Goal: Use online tool/utility: Utilize a website feature to perform a specific function

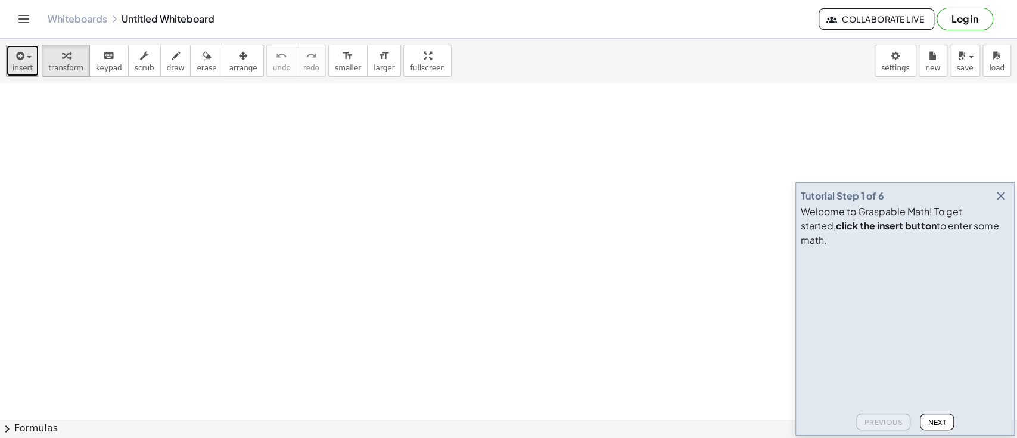
click at [15, 66] on span "insert" at bounding box center [23, 68] width 20 height 8
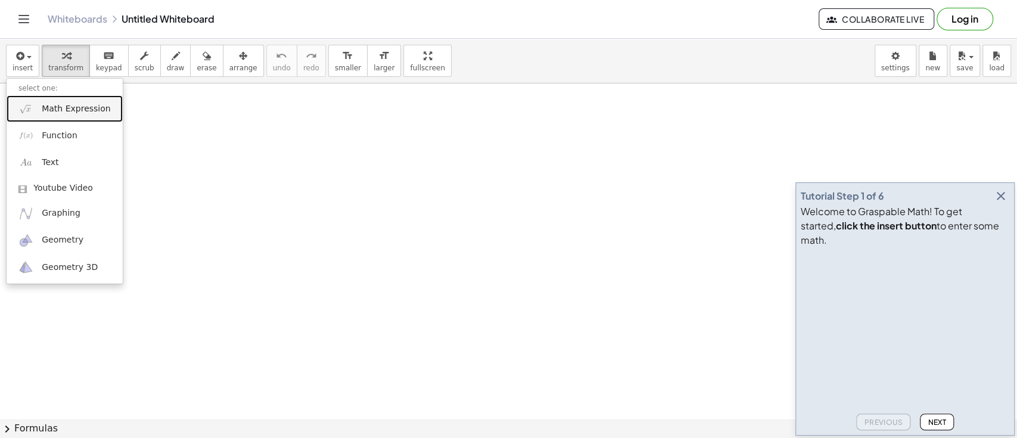
click at [35, 96] on link "Math Expression" at bounding box center [65, 108] width 116 height 27
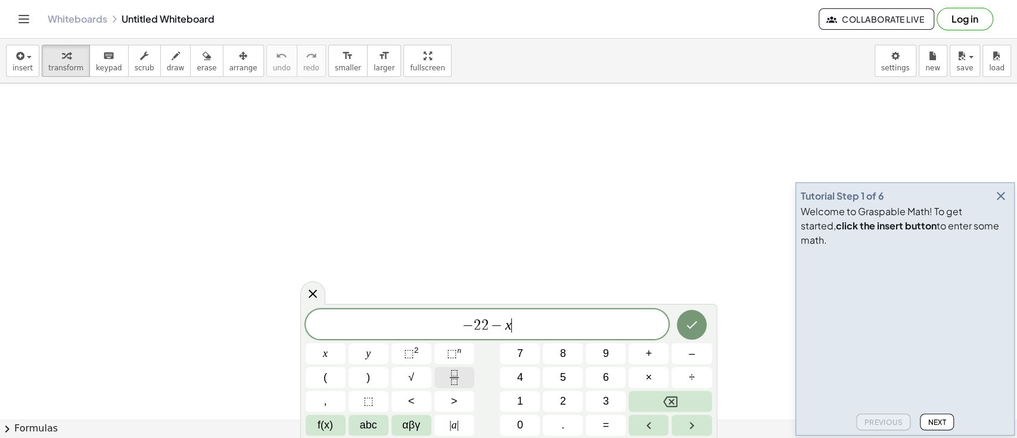
click at [455, 380] on icon "Fraction" at bounding box center [454, 377] width 15 height 15
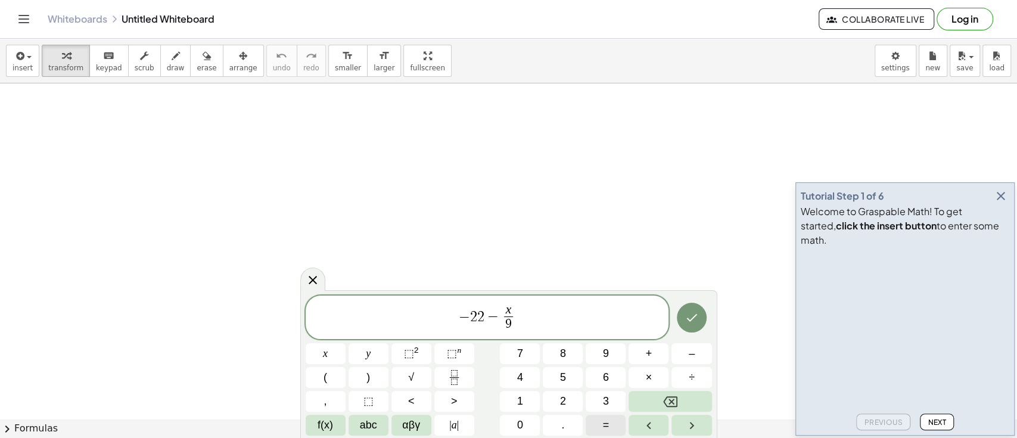
click at [606, 425] on span "=" at bounding box center [606, 425] width 7 height 16
click at [512, 318] on span "9 ​" at bounding box center [508, 324] width 9 height 16
click at [524, 315] on span "− 2 2 − x 9 ​ ​" at bounding box center [487, 319] width 363 height 32
click at [616, 425] on button "=" at bounding box center [606, 425] width 40 height 21
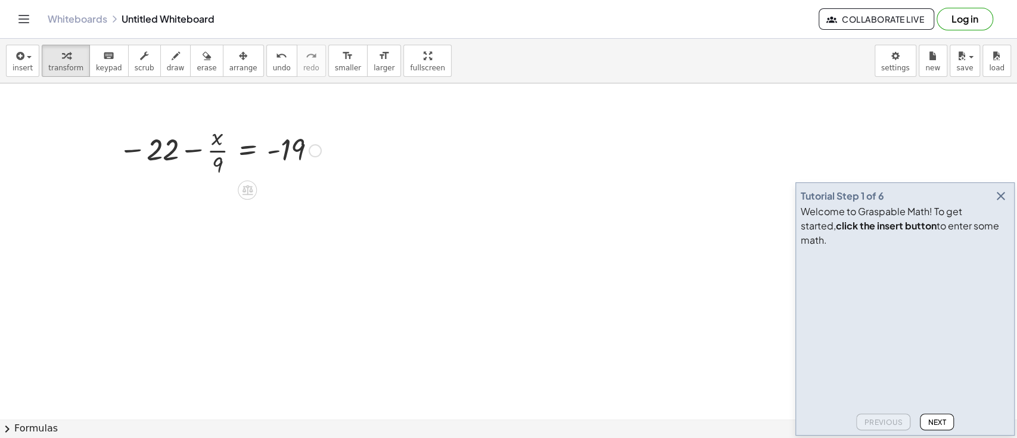
click at [192, 148] on div at bounding box center [220, 150] width 214 height 60
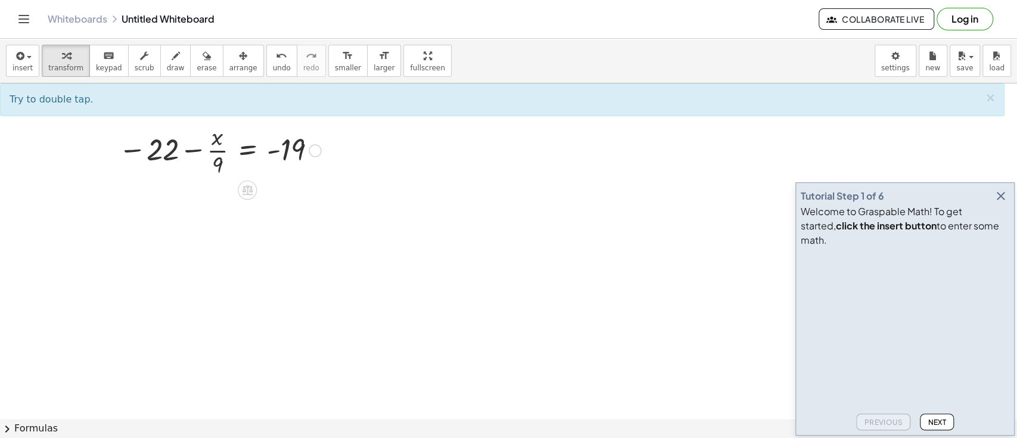
click at [225, 154] on div at bounding box center [220, 150] width 214 height 60
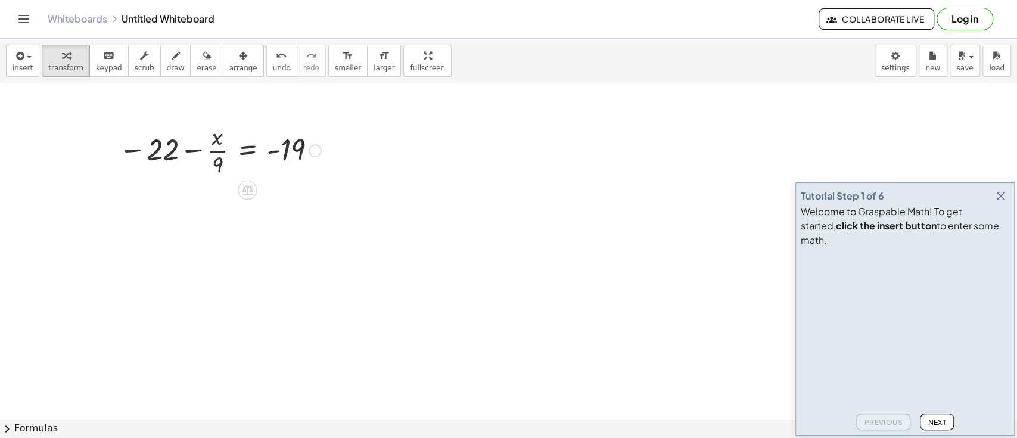
click at [154, 151] on div at bounding box center [220, 150] width 214 height 60
click at [293, 155] on div at bounding box center [220, 150] width 214 height 60
click at [281, 149] on div at bounding box center [220, 150] width 214 height 60
click at [145, 149] on div at bounding box center [220, 150] width 214 height 60
click at [139, 149] on div at bounding box center [220, 150] width 214 height 60
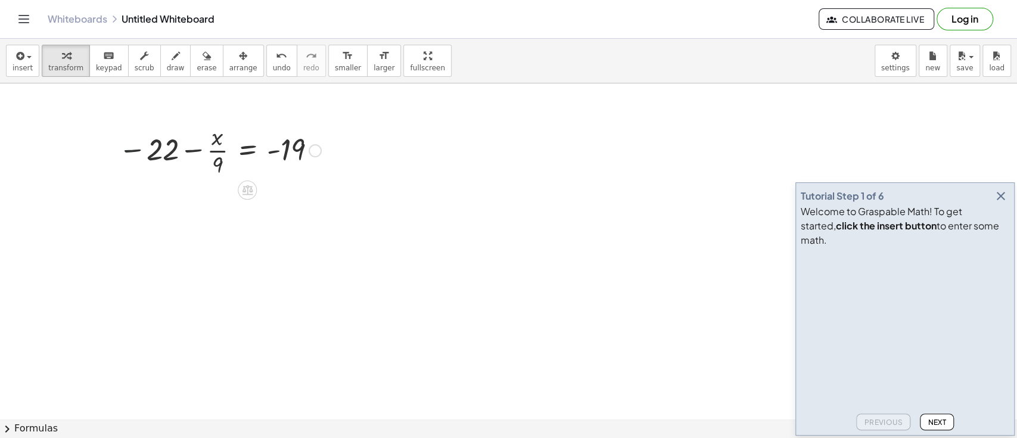
click at [139, 149] on div at bounding box center [220, 150] width 214 height 60
click at [250, 189] on icon at bounding box center [247, 190] width 11 height 10
click at [247, 141] on div at bounding box center [220, 150] width 214 height 60
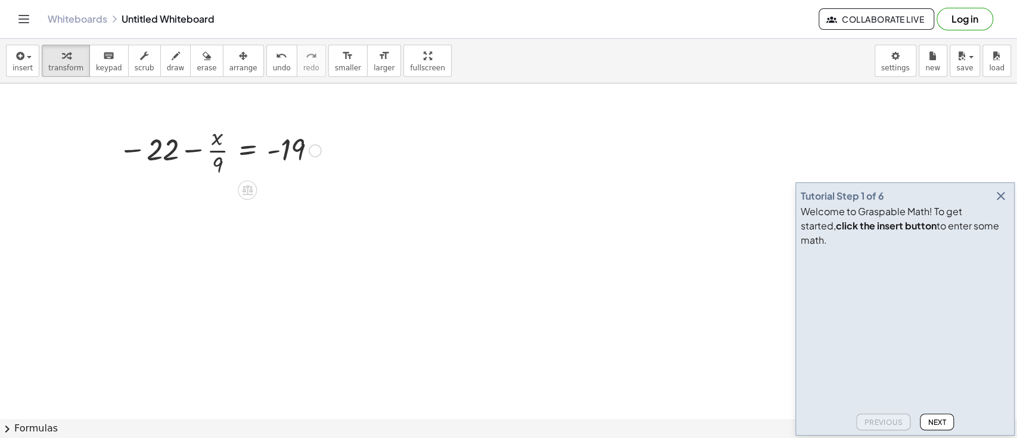
click at [288, 136] on div at bounding box center [220, 150] width 214 height 60
click at [291, 151] on div at bounding box center [220, 150] width 214 height 60
drag, startPoint x: 157, startPoint y: 137, endPoint x: 278, endPoint y: 156, distance: 121.8
click at [278, 156] on div at bounding box center [220, 150] width 214 height 60
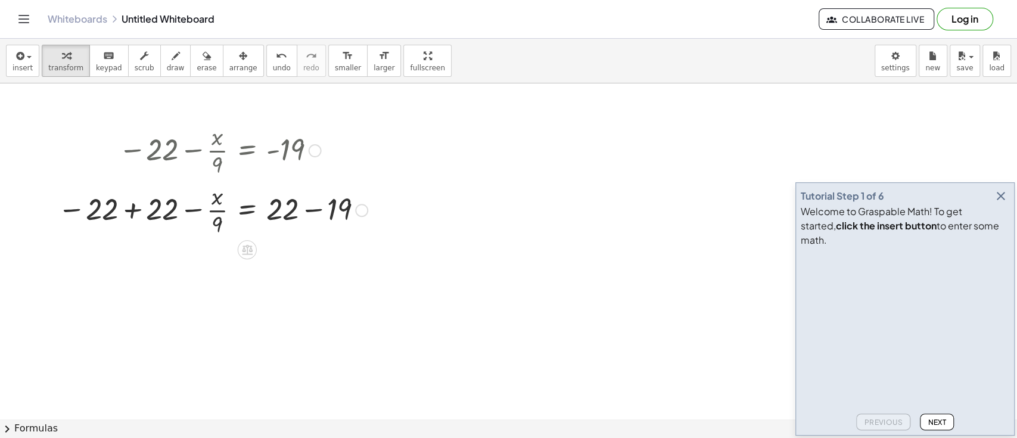
click at [321, 208] on div at bounding box center [213, 209] width 322 height 60
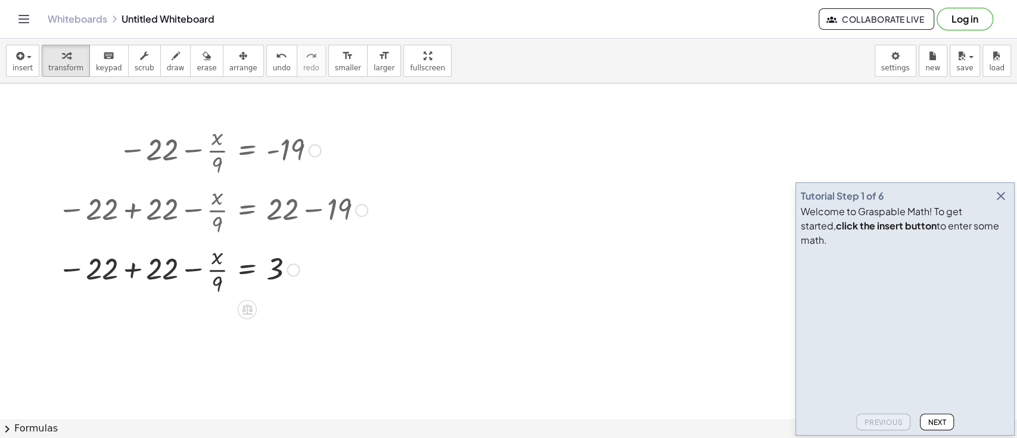
click at [129, 273] on div at bounding box center [213, 269] width 322 height 60
click at [211, 267] on div at bounding box center [213, 269] width 322 height 60
drag, startPoint x: 272, startPoint y: 272, endPoint x: 214, endPoint y: 260, distance: 59.0
click at [214, 260] on div at bounding box center [213, 269] width 322 height 60
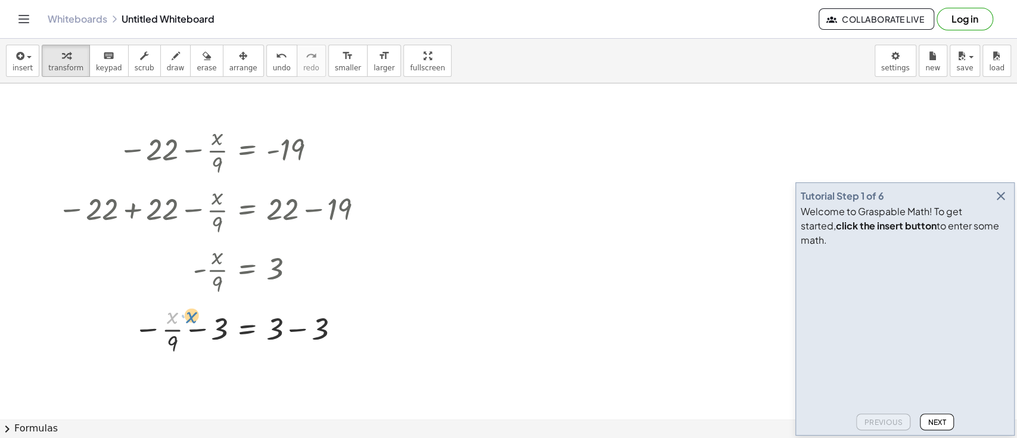
drag, startPoint x: 166, startPoint y: 318, endPoint x: 148, endPoint y: 306, distance: 21.5
click at [148, 306] on div at bounding box center [213, 328] width 322 height 60
drag, startPoint x: 173, startPoint y: 339, endPoint x: 186, endPoint y: 341, distance: 13.8
click at [247, 151] on div "− 22 − · x · 9 = - 19 − 22 + 22 − · x · 9 = + 22 − 19 − 22 + 22 − · x · 9 = 3 +…" at bounding box center [247, 151] width 0 height 0
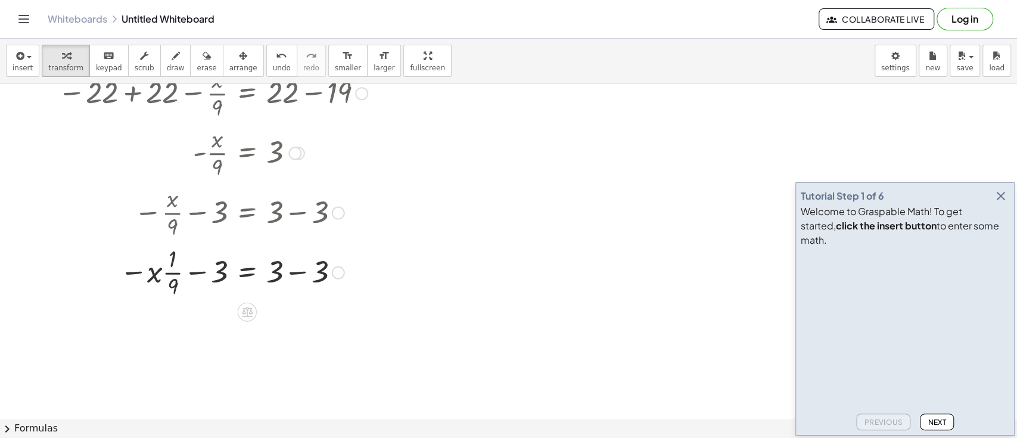
scroll to position [136, 0]
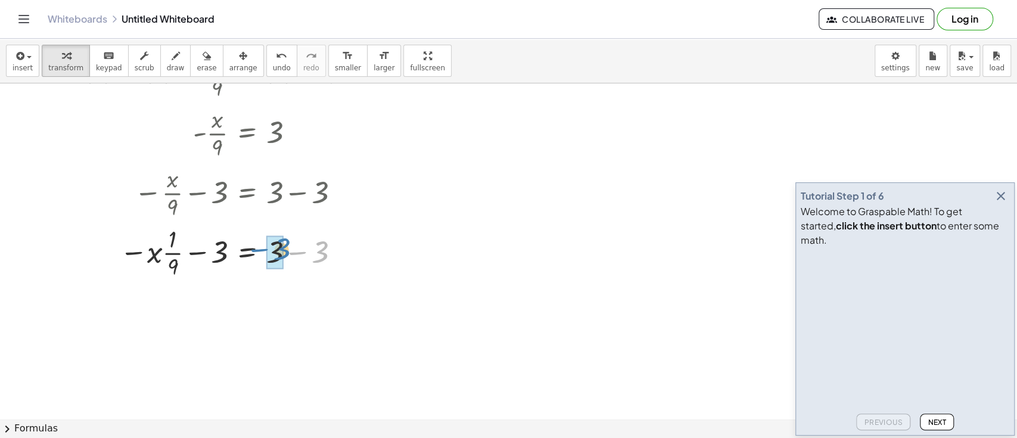
drag, startPoint x: 328, startPoint y: 264, endPoint x: 291, endPoint y: 264, distance: 36.9
click at [291, 264] on div at bounding box center [213, 252] width 322 height 60
drag, startPoint x: 216, startPoint y: 312, endPoint x: 267, endPoint y: 316, distance: 50.8
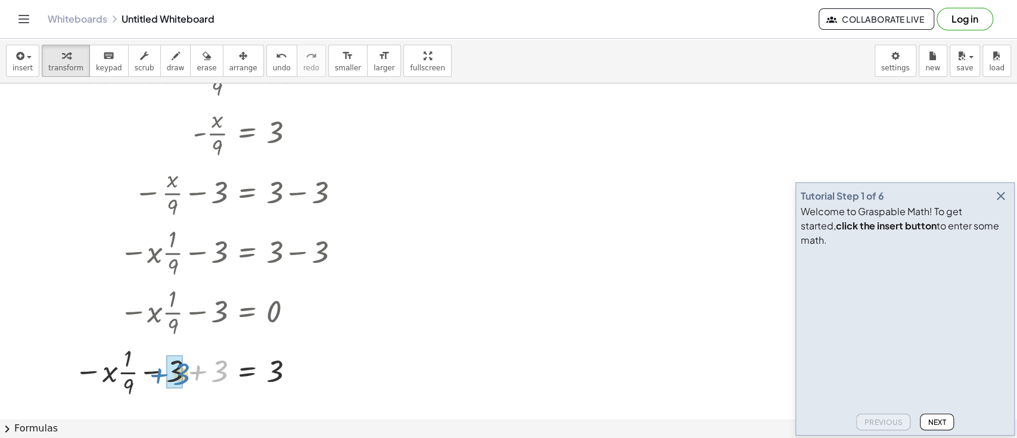
drag, startPoint x: 209, startPoint y: 385, endPoint x: 169, endPoint y: 388, distance: 40.1
click at [169, 388] on div at bounding box center [213, 371] width 322 height 60
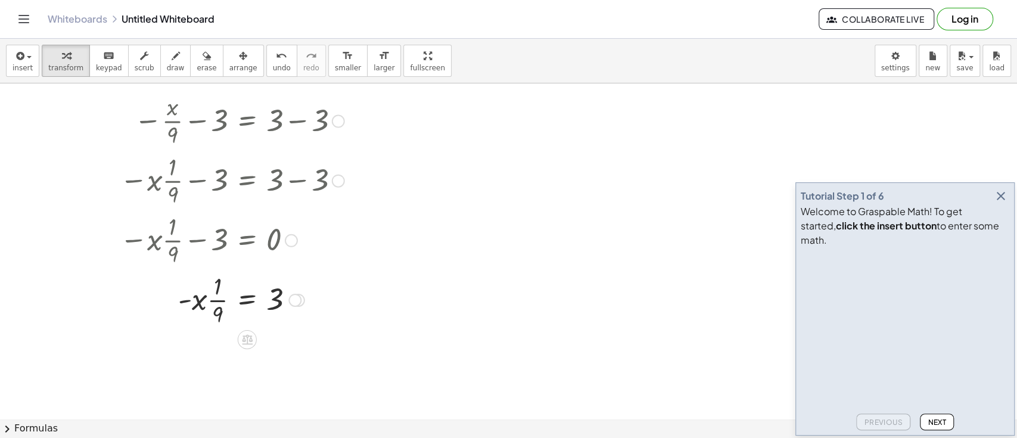
scroll to position [262, 0]
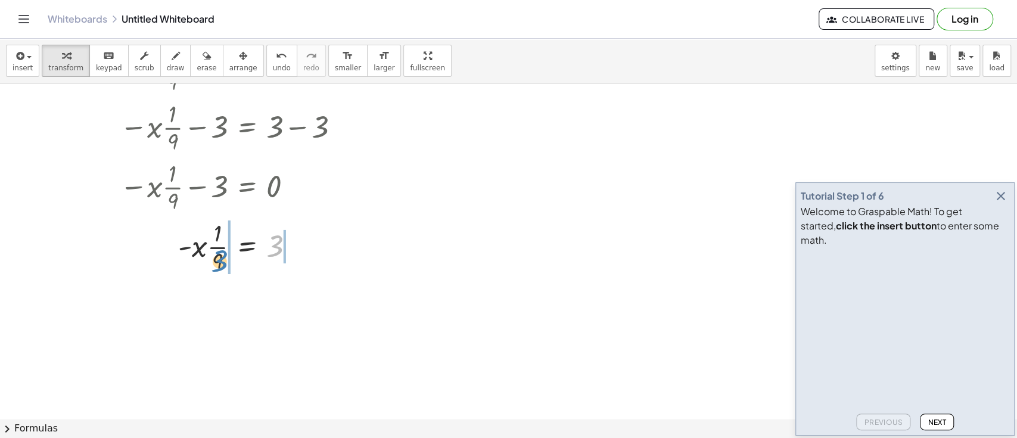
drag, startPoint x: 278, startPoint y: 251, endPoint x: 222, endPoint y: 268, distance: 58.4
click at [222, 268] on div at bounding box center [213, 246] width 322 height 60
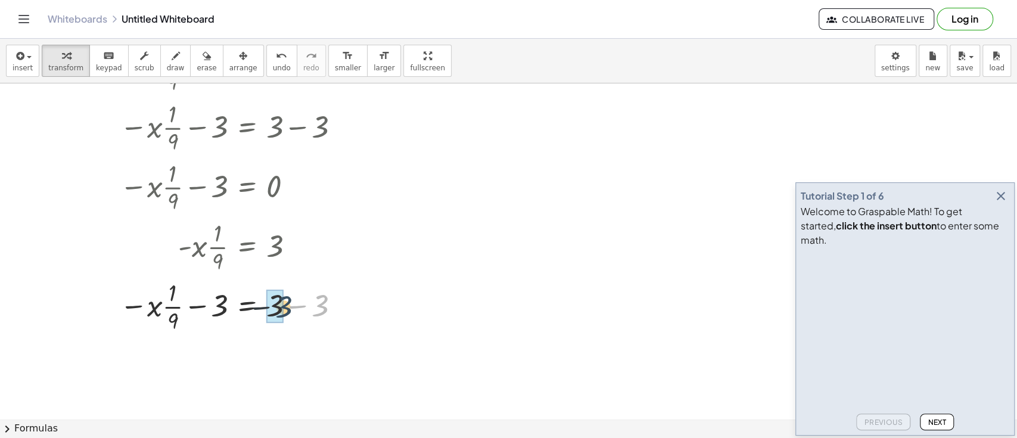
drag, startPoint x: 314, startPoint y: 305, endPoint x: 269, endPoint y: 306, distance: 45.3
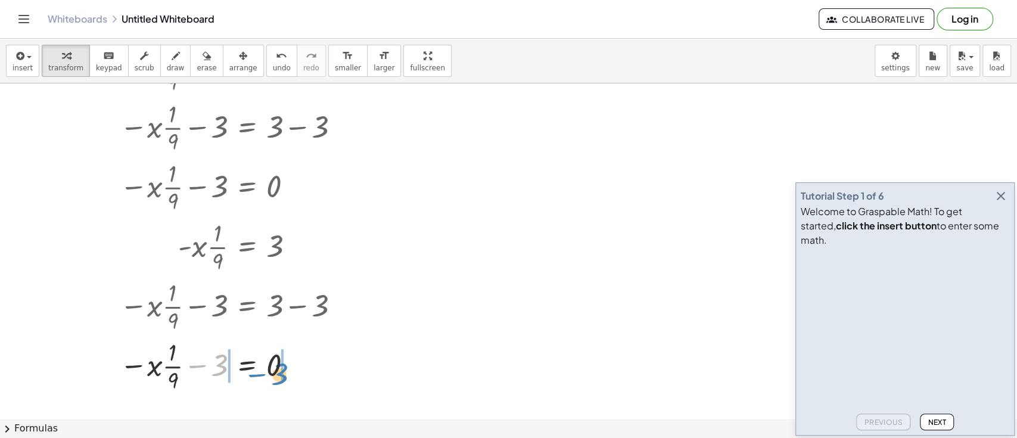
drag, startPoint x: 216, startPoint y: 306, endPoint x: 270, endPoint y: 308, distance: 53.7
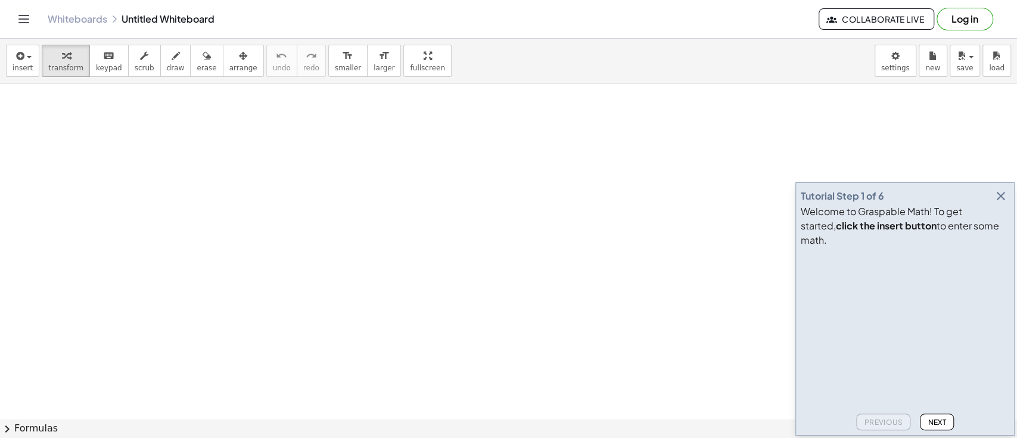
click at [1000, 203] on icon "button" at bounding box center [1001, 196] width 14 height 14
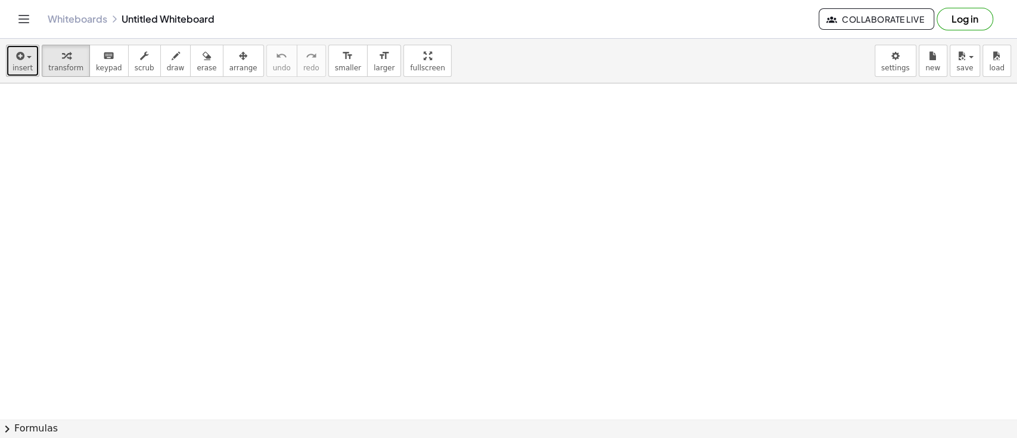
click at [15, 52] on icon "button" at bounding box center [19, 56] width 11 height 14
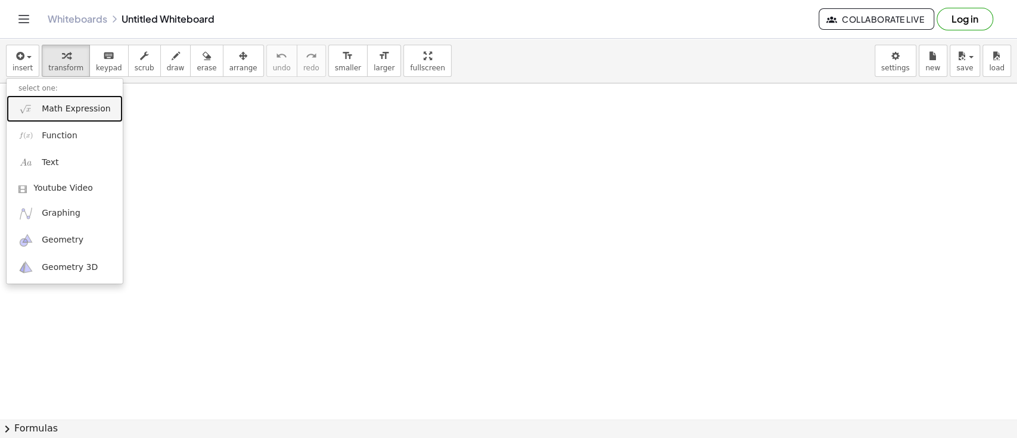
click at [46, 111] on span "Math Expression" at bounding box center [76, 109] width 69 height 12
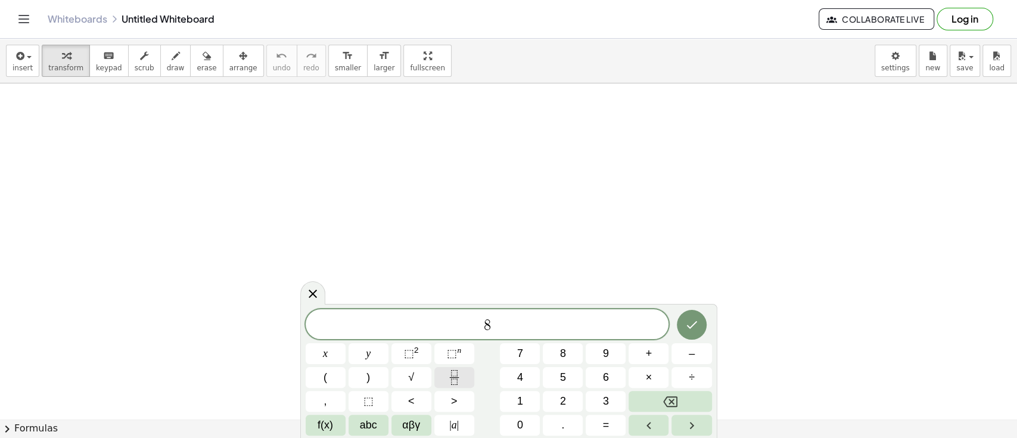
click at [446, 383] on button "Fraction" at bounding box center [454, 377] width 40 height 21
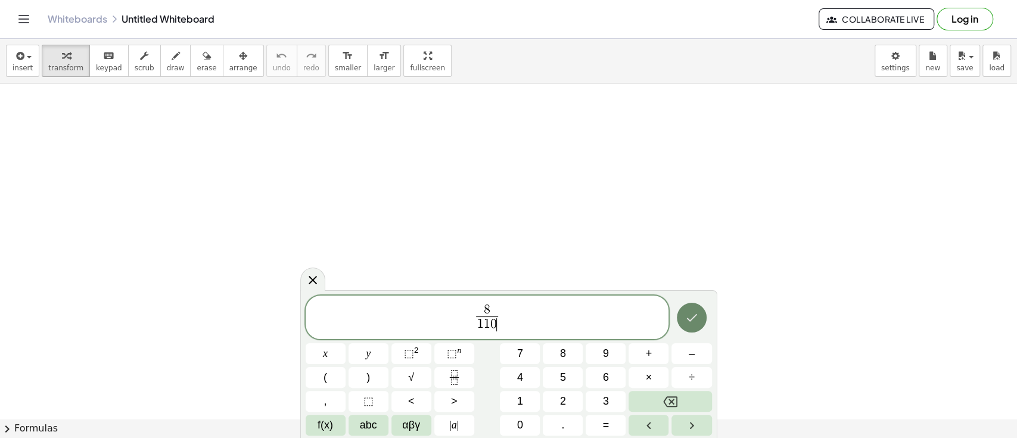
click at [682, 322] on button "Done" at bounding box center [692, 318] width 30 height 30
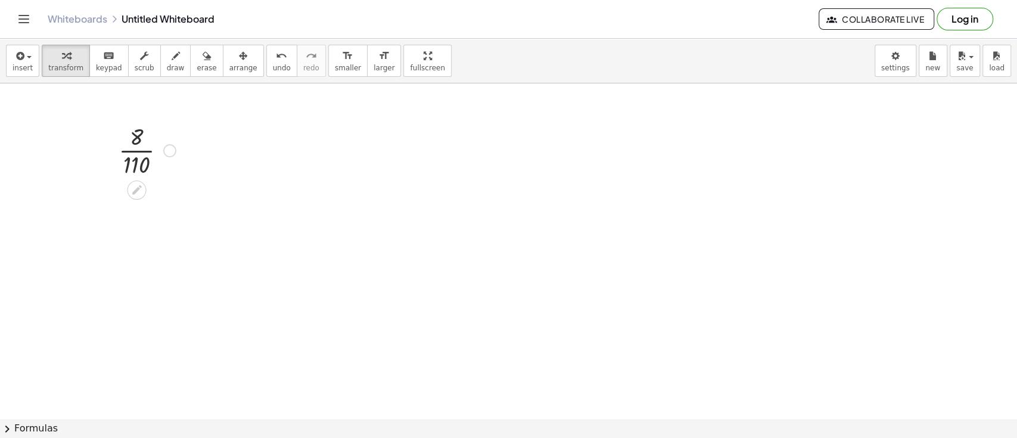
click at [123, 144] on div at bounding box center [147, 150] width 69 height 60
click at [133, 210] on div at bounding box center [147, 209] width 69 height 60
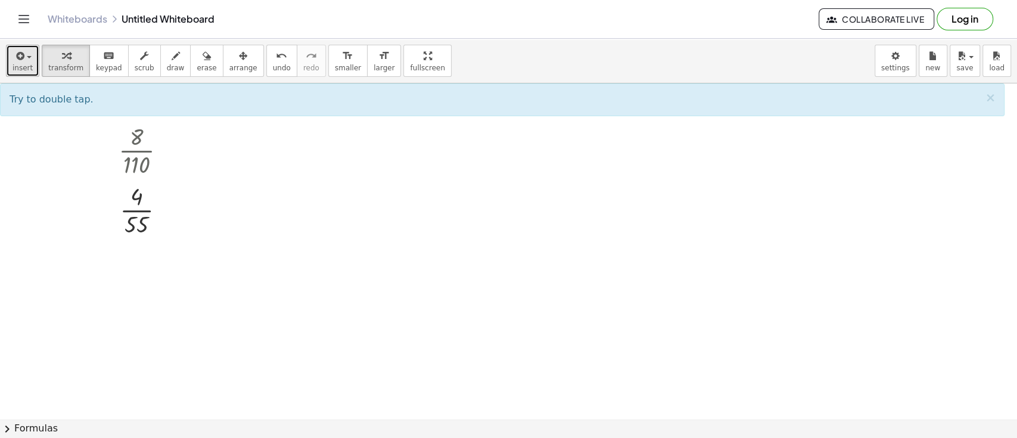
click at [19, 48] on div "button" at bounding box center [23, 55] width 20 height 14
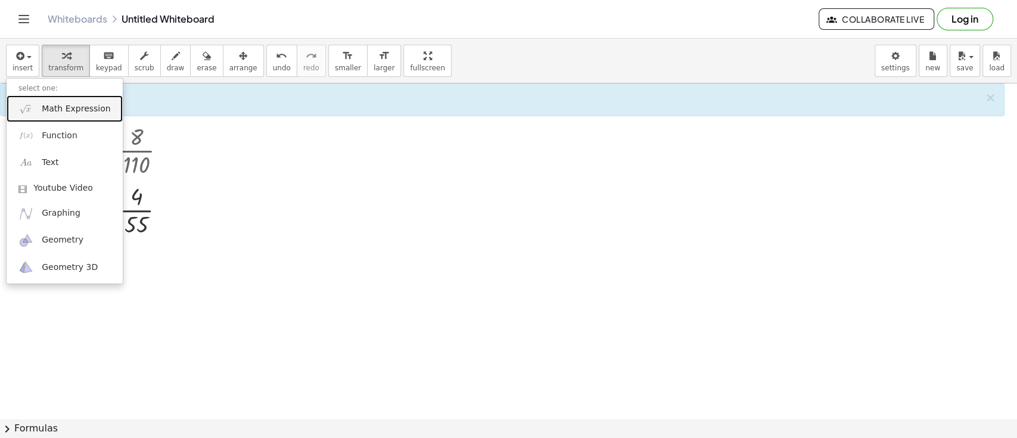
click at [62, 112] on span "Math Expression" at bounding box center [76, 109] width 69 height 12
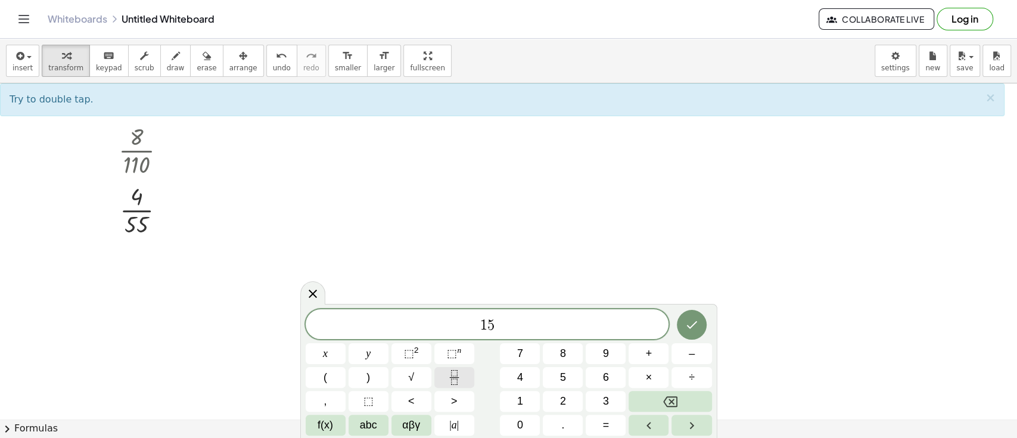
click at [450, 385] on button "Fraction" at bounding box center [454, 377] width 40 height 21
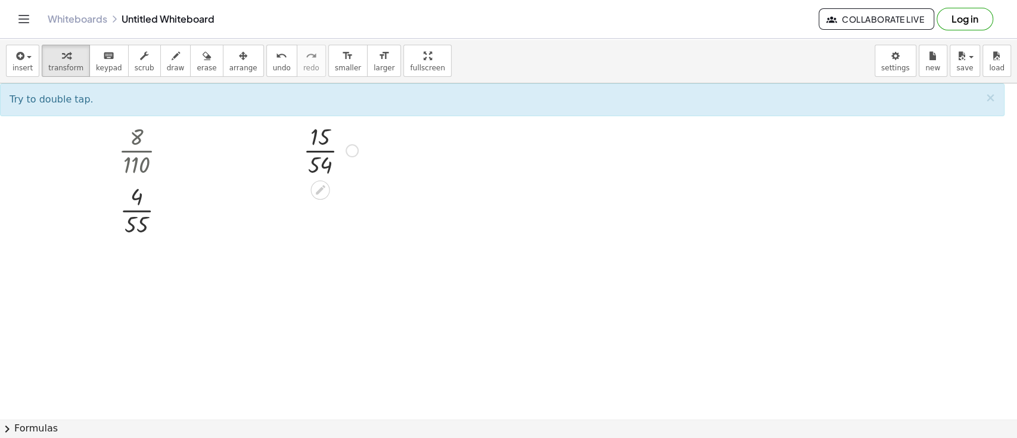
click at [328, 138] on div at bounding box center [330, 150] width 67 height 60
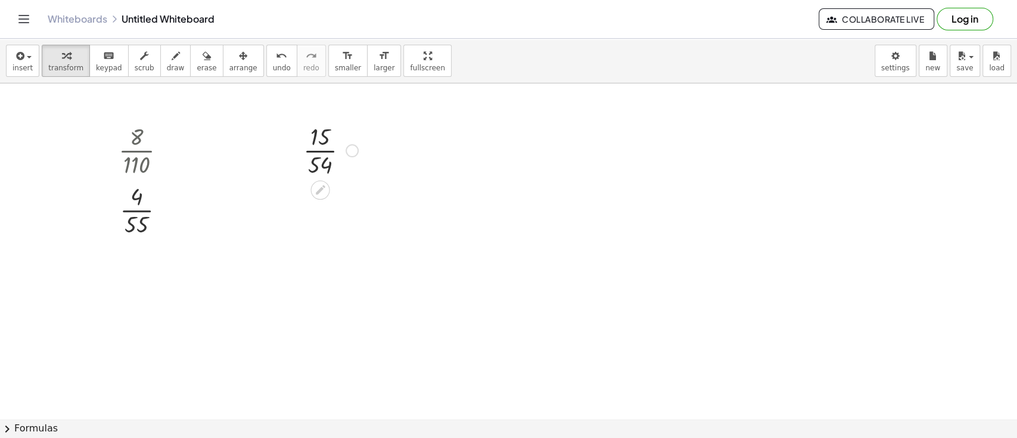
click at [315, 158] on div at bounding box center [330, 150] width 67 height 60
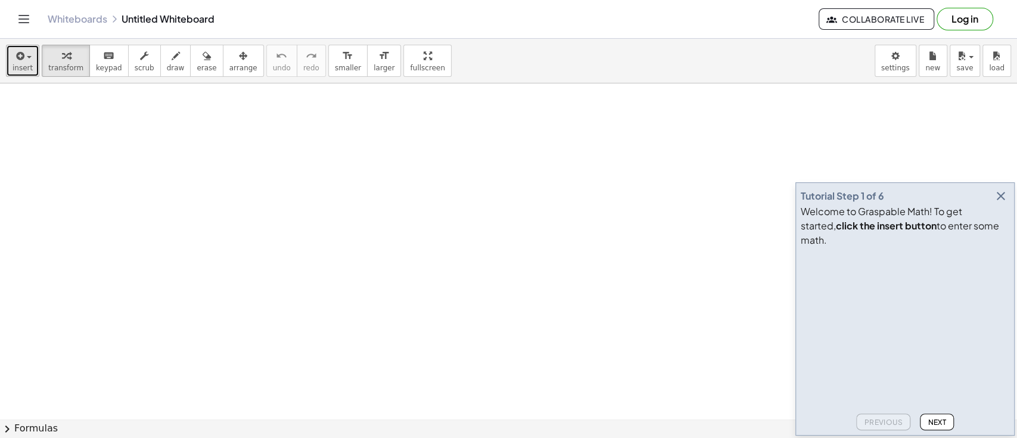
click at [8, 64] on button "insert" at bounding box center [22, 61] width 33 height 32
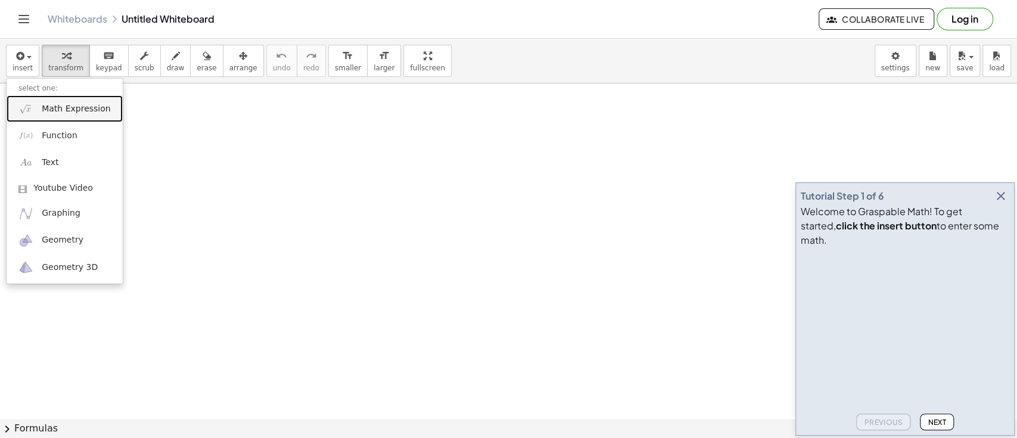
click at [50, 110] on span "Math Expression" at bounding box center [76, 109] width 69 height 12
